Goal: Information Seeking & Learning: Check status

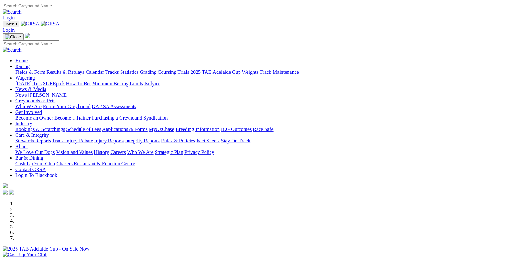
click at [84, 69] on link "Results & Replays" at bounding box center [65, 71] width 38 height 5
